Goal: Check status

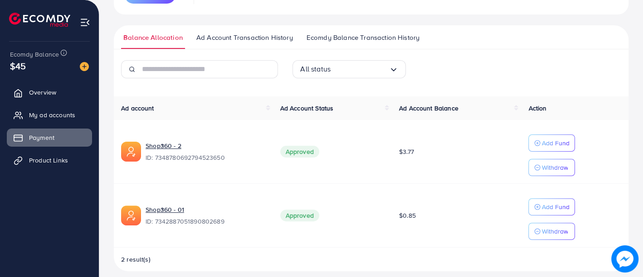
scroll to position [176, 0]
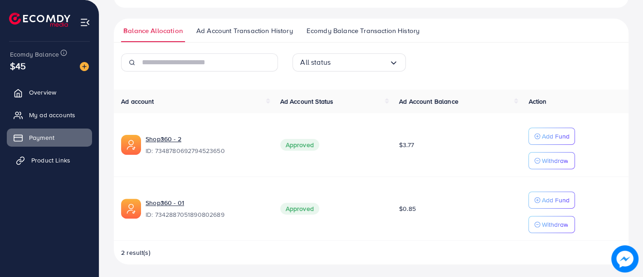
click at [30, 164] on link "Product Links" at bounding box center [49, 160] width 85 height 18
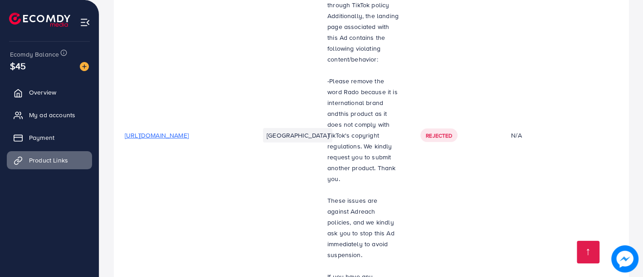
scroll to position [2411, 0]
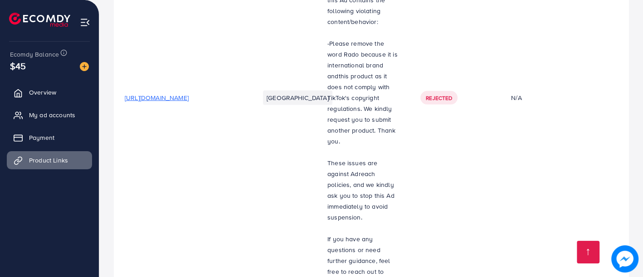
drag, startPoint x: 329, startPoint y: 238, endPoint x: 379, endPoint y: 233, distance: 50.6
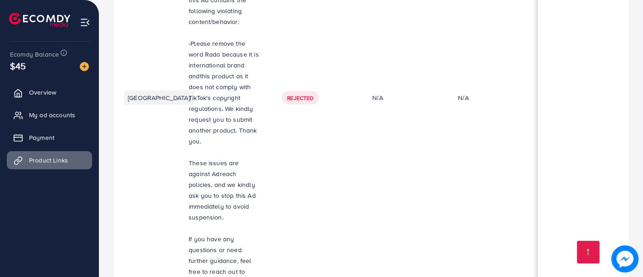
scroll to position [0, 208]
drag, startPoint x: 294, startPoint y: 233, endPoint x: 226, endPoint y: 243, distance: 68.7
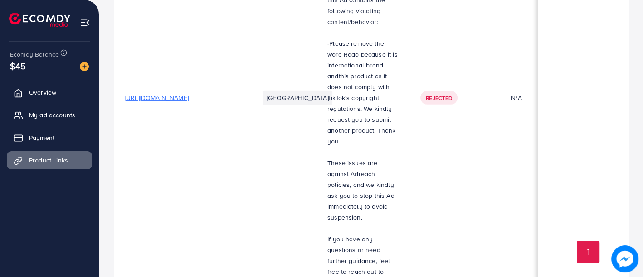
drag, startPoint x: 292, startPoint y: 237, endPoint x: 244, endPoint y: 234, distance: 48.6
